Goal: Transaction & Acquisition: Register for event/course

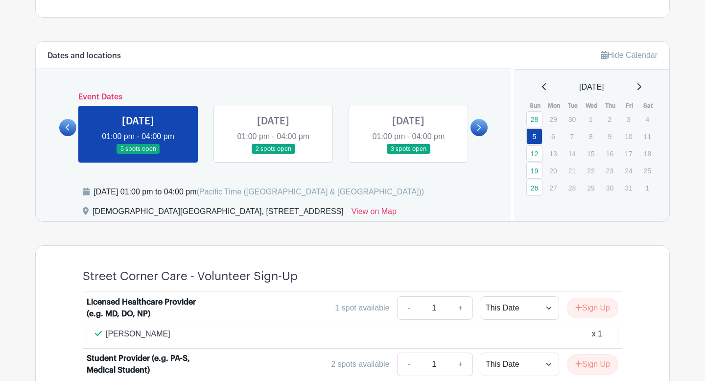
scroll to position [393, 0]
click at [273, 154] on link at bounding box center [273, 154] width 0 height 0
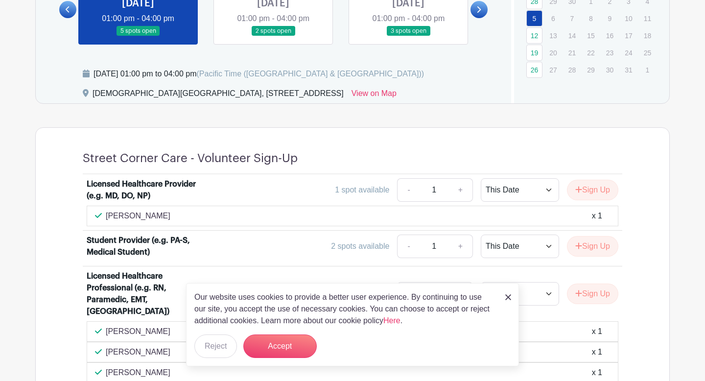
scroll to position [534, 0]
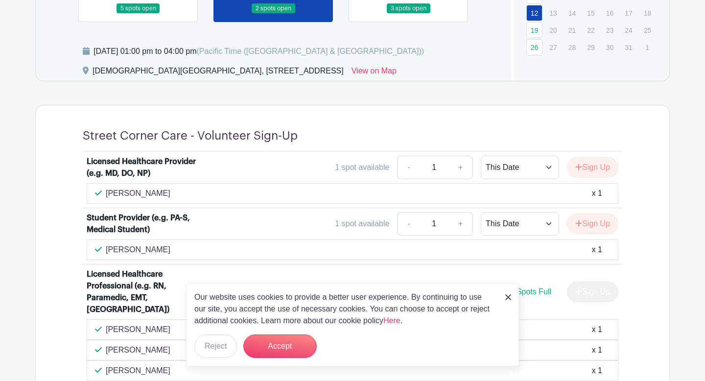
click at [267, 359] on div "Our website uses cookies to provide a better user experience. By continuing to …" at bounding box center [352, 324] width 333 height 83
click at [283, 336] on button "Accept" at bounding box center [279, 346] width 73 height 24
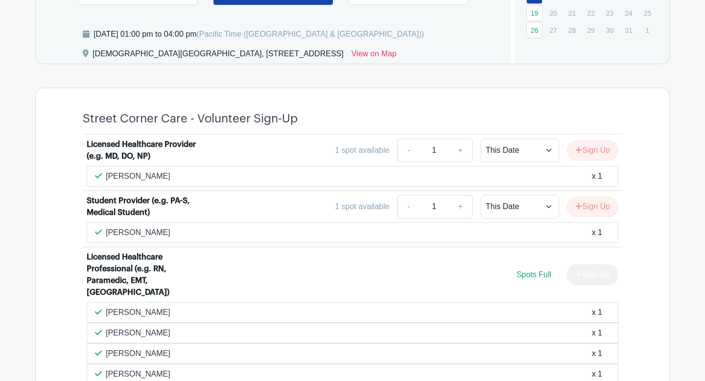
scroll to position [547, 0]
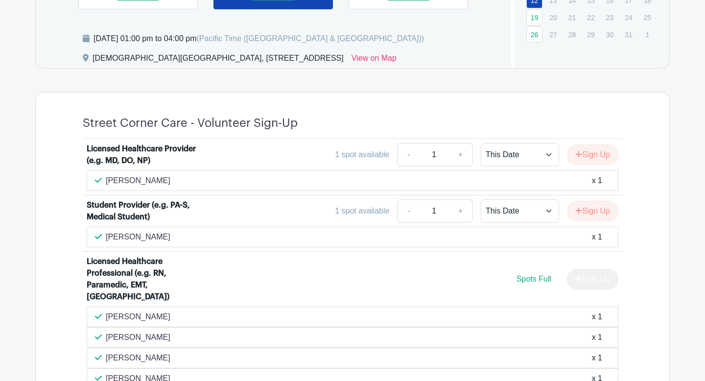
click at [588, 227] on div "Isabella Cuturrufo x 1" at bounding box center [353, 237] width 532 height 21
click at [578, 235] on div "Isabella Cuturrufo x 1" at bounding box center [352, 237] width 515 height 12
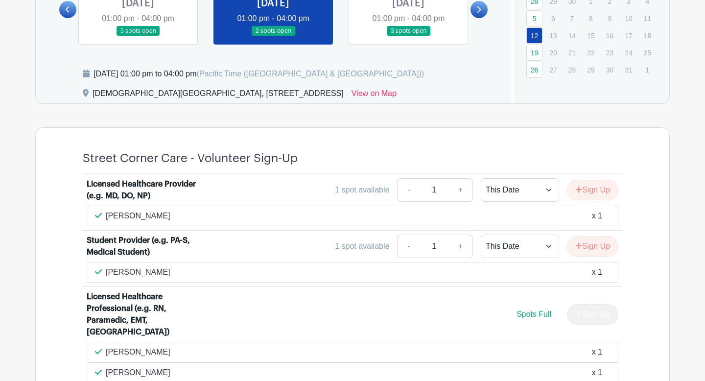
scroll to position [514, 0]
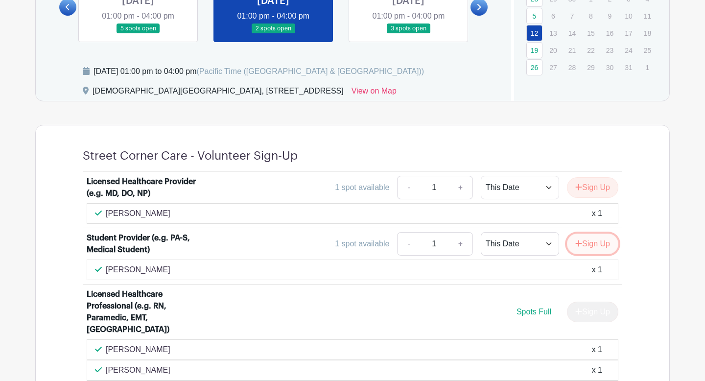
click at [580, 246] on button "Sign Up" at bounding box center [592, 244] width 51 height 21
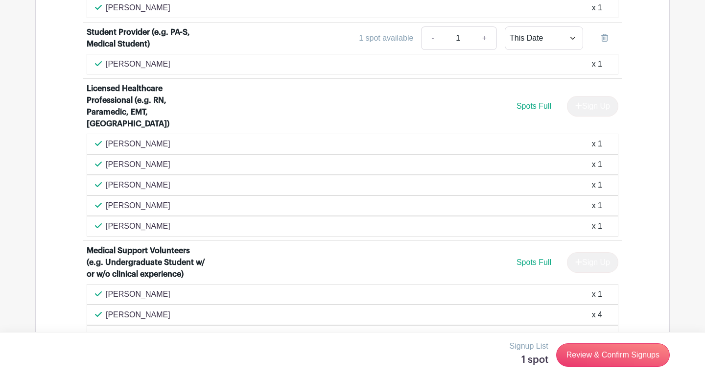
scroll to position [701, 0]
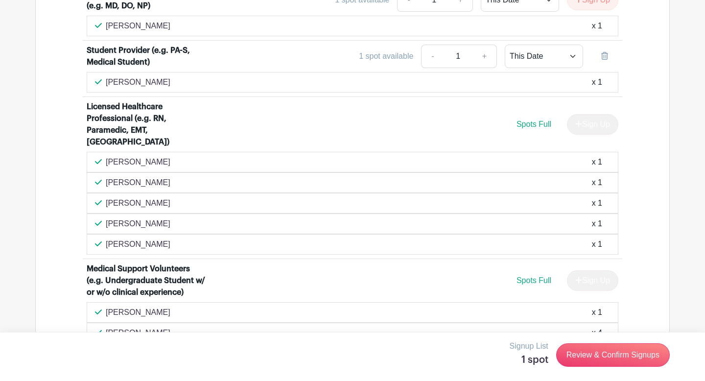
click at [603, 82] on div "Isabella Cuturrufo x 1" at bounding box center [352, 82] width 515 height 12
click at [600, 64] on link at bounding box center [604, 57] width 27 height 24
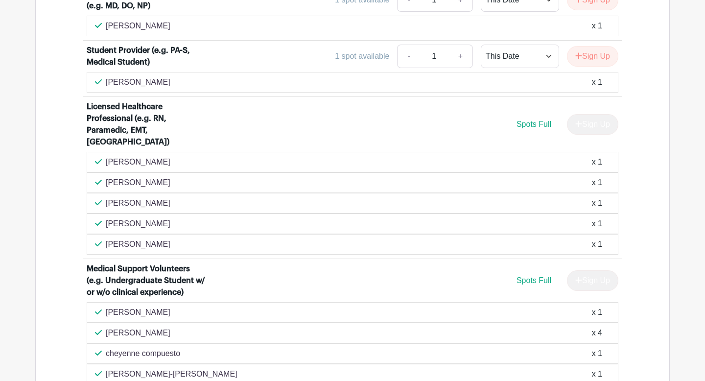
click at [121, 84] on p "Isabella Cuturrufo" at bounding box center [138, 82] width 65 height 12
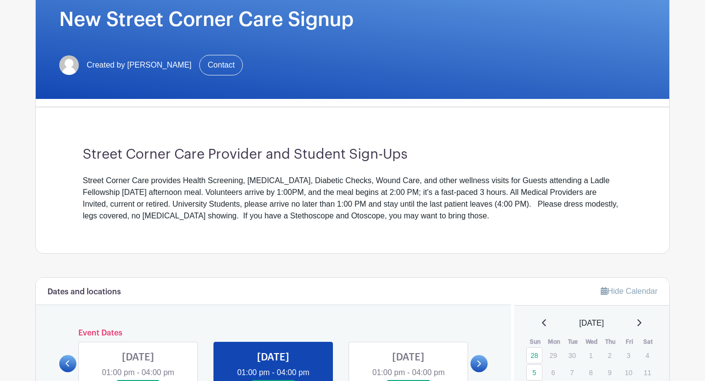
scroll to position [160, 0]
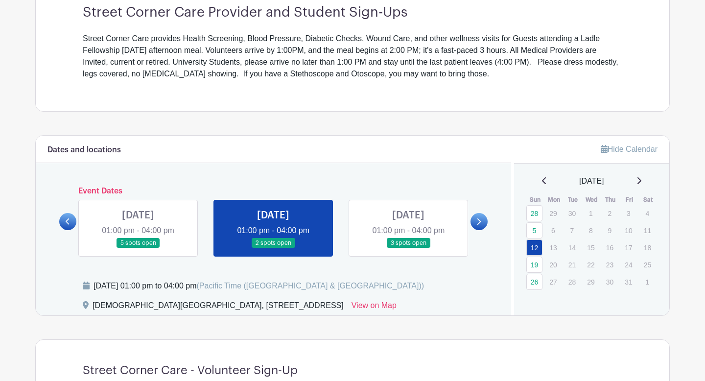
scroll to position [298, 0]
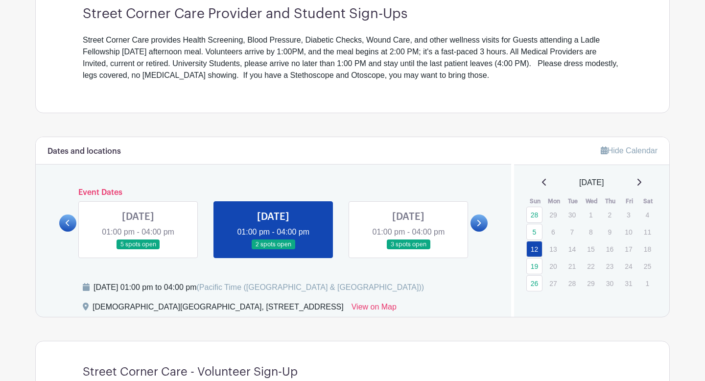
click at [273, 250] on link at bounding box center [273, 250] width 0 height 0
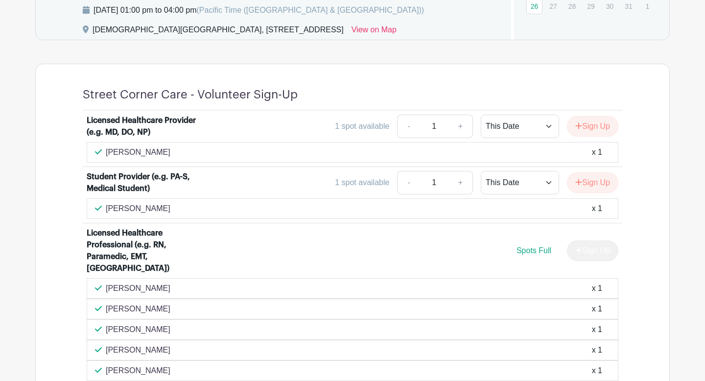
scroll to position [578, 0]
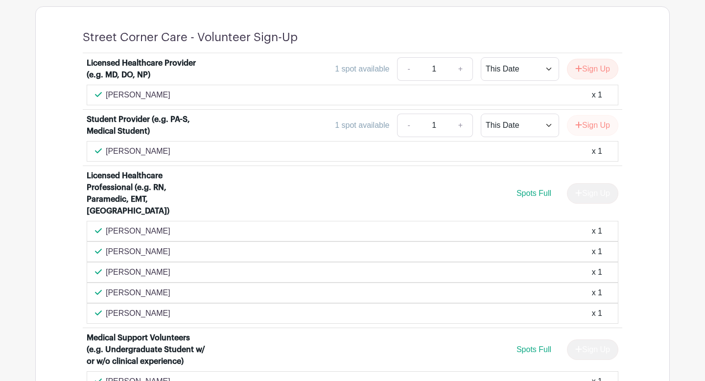
scroll to position [632, 0]
click at [589, 122] on button "Sign Up" at bounding box center [592, 125] width 51 height 21
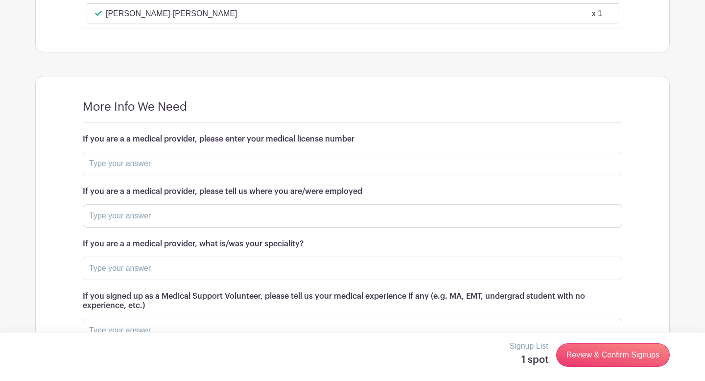
scroll to position [1108, 0]
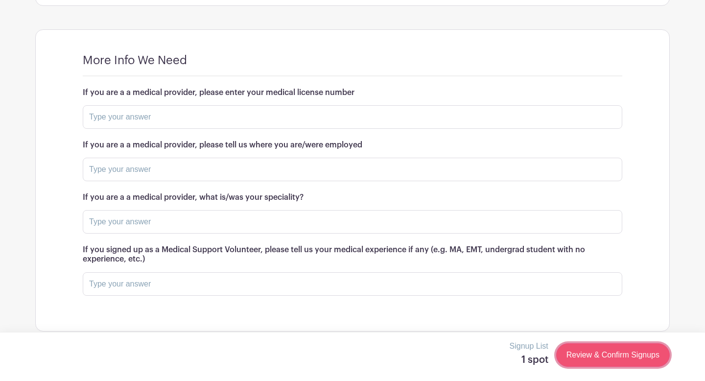
click at [592, 354] on link "Review & Confirm Signups" at bounding box center [613, 355] width 114 height 24
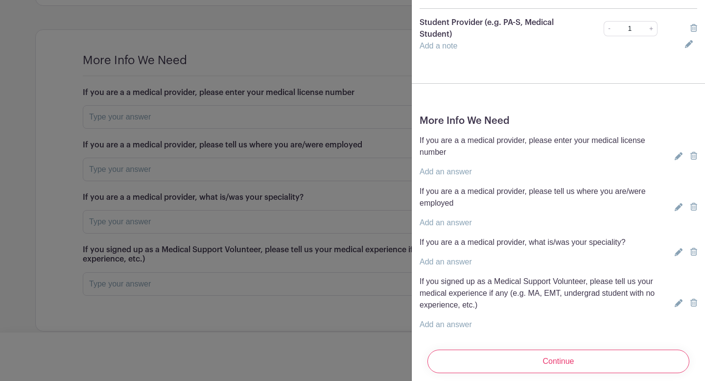
scroll to position [125, 0]
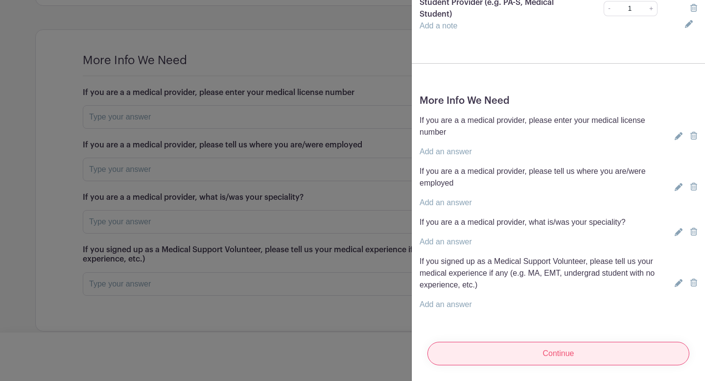
click at [540, 351] on input "Continue" at bounding box center [559, 354] width 262 height 24
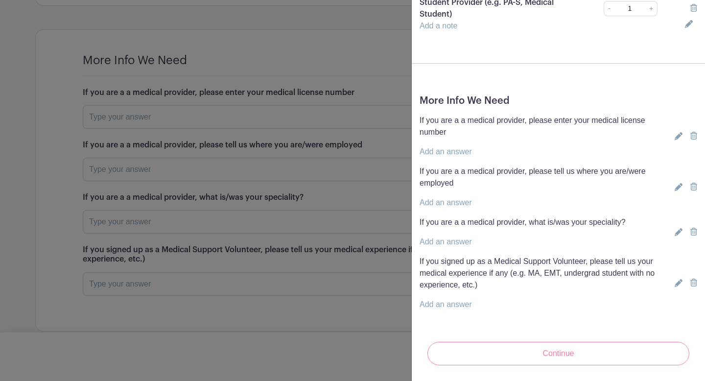
scroll to position [0, 0]
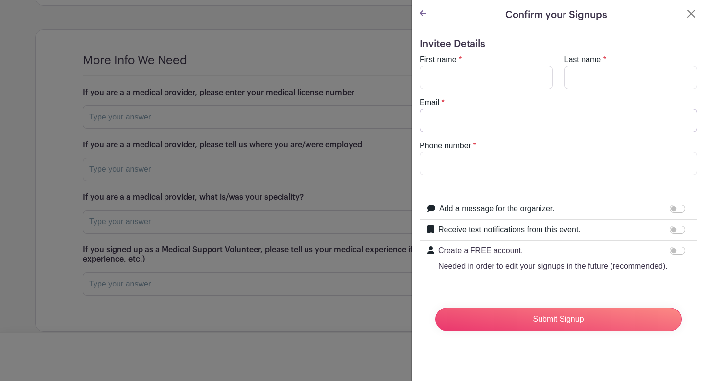
click at [447, 118] on input "Email" at bounding box center [559, 121] width 278 height 24
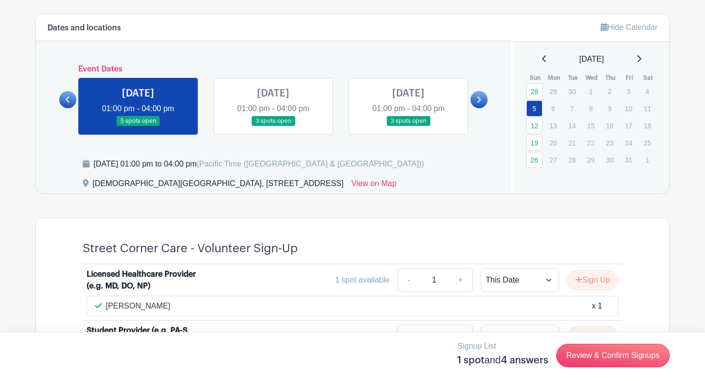
scroll to position [419, 0]
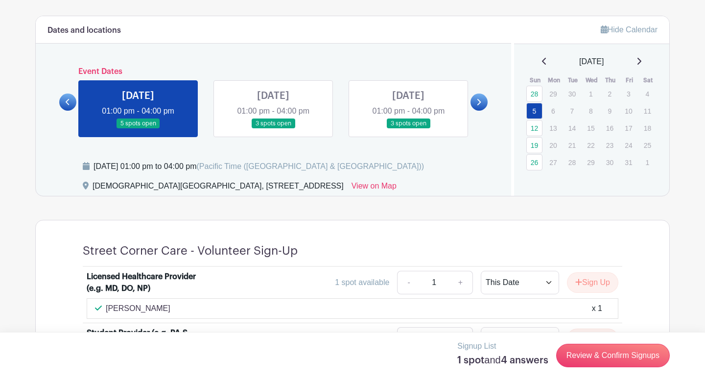
click at [273, 129] on link at bounding box center [273, 129] width 0 height 0
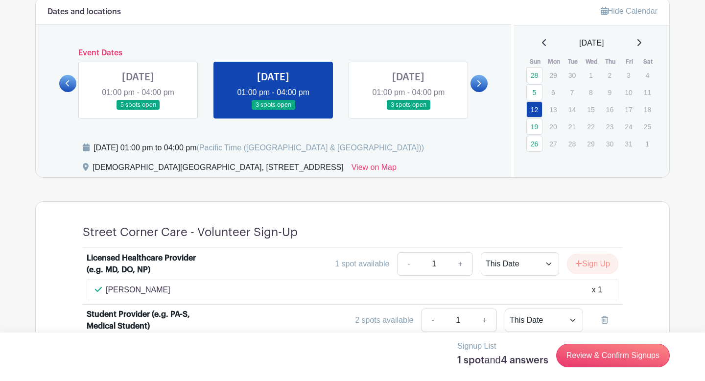
scroll to position [429, 0]
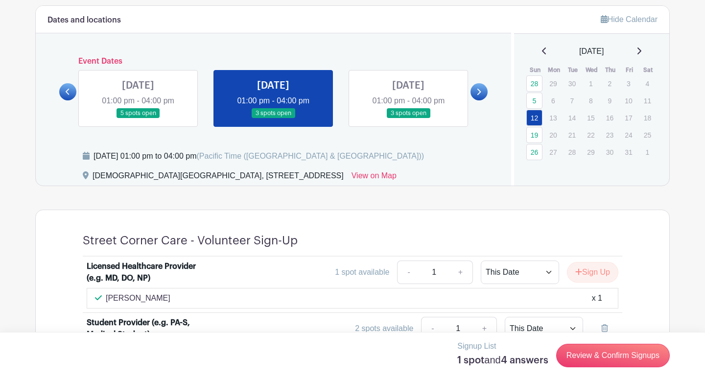
click at [408, 119] on link at bounding box center [408, 119] width 0 height 0
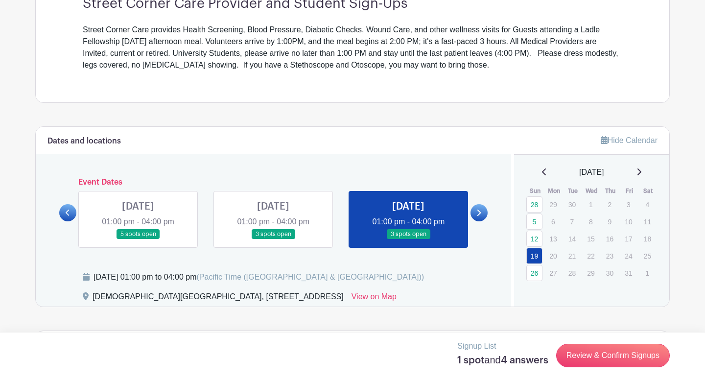
scroll to position [310, 0]
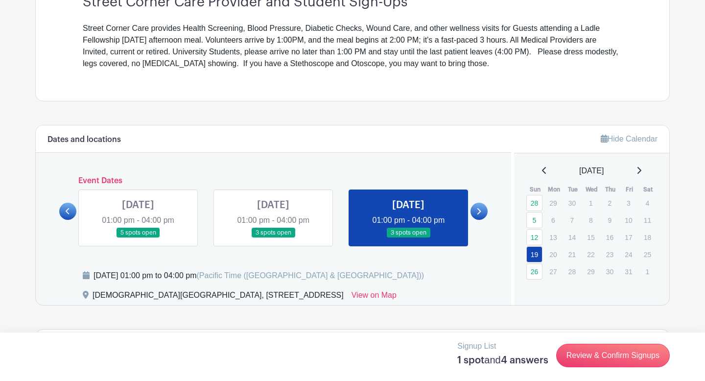
click at [138, 238] on link at bounding box center [138, 238] width 0 height 0
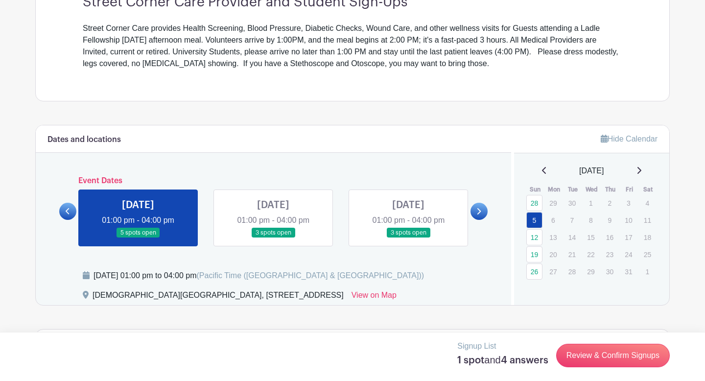
click at [138, 238] on link at bounding box center [138, 238] width 0 height 0
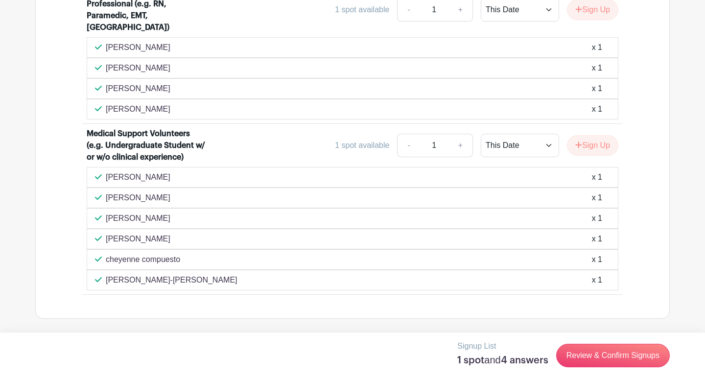
scroll to position [796, 0]
